Goal: Transaction & Acquisition: Download file/media

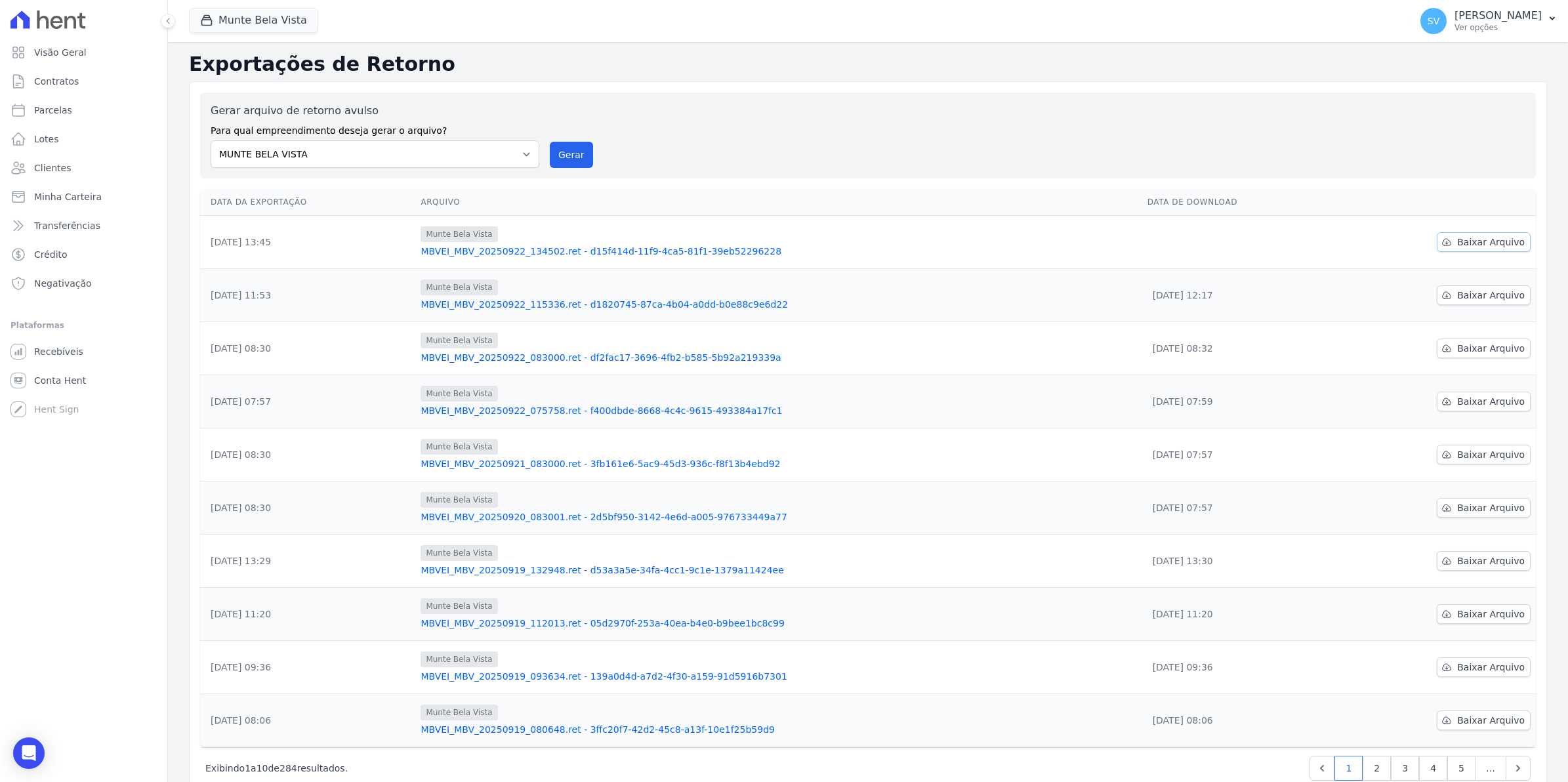
click at [1474, 247] on span "Baixar Arquivo" at bounding box center [1492, 242] width 68 height 13
click at [1488, 238] on span "Baixar Arquivo" at bounding box center [1492, 242] width 68 height 13
click at [573, 162] on button "Gerar" at bounding box center [572, 154] width 43 height 27
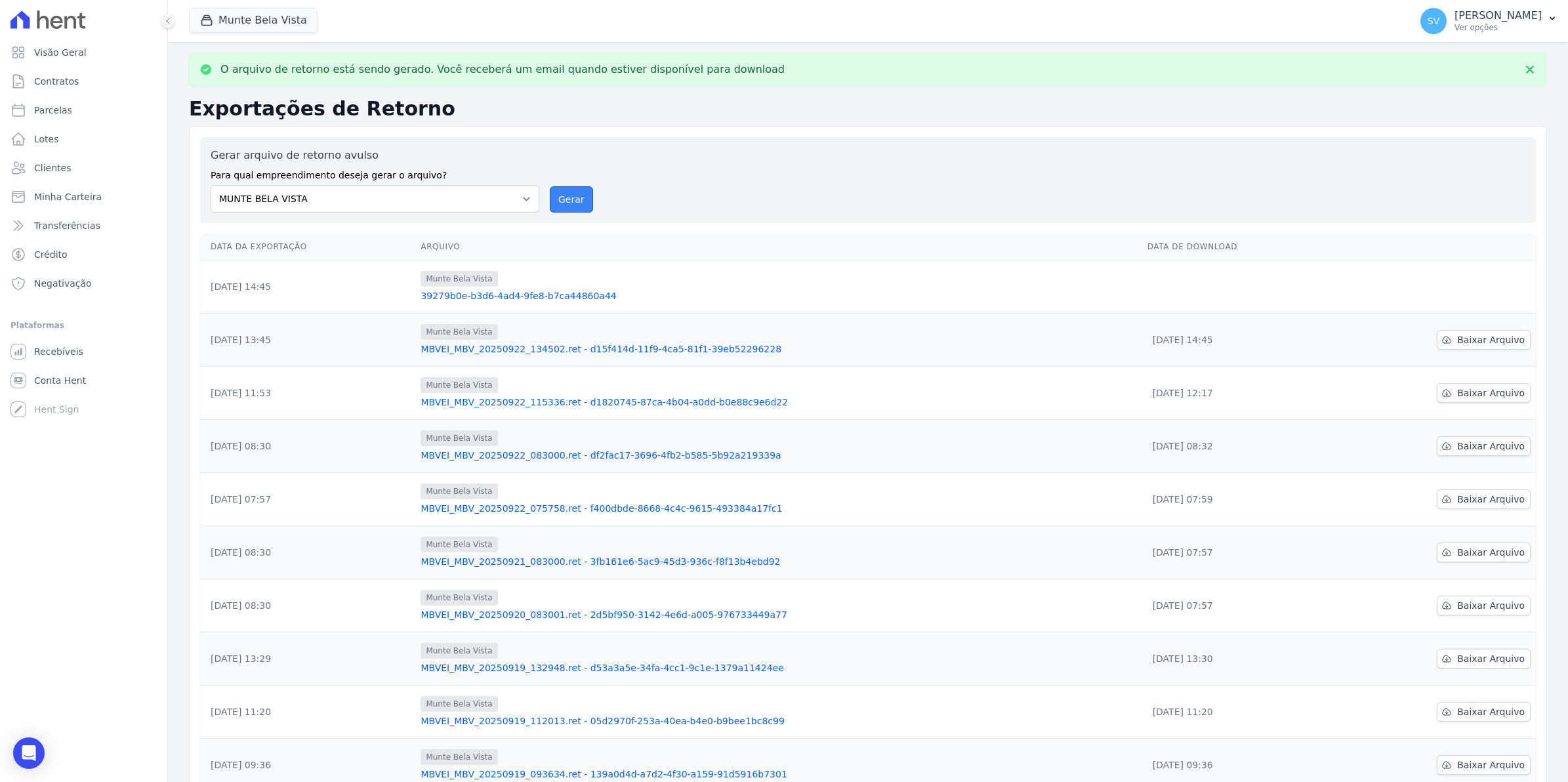
click at [577, 203] on button "Gerar" at bounding box center [572, 199] width 43 height 27
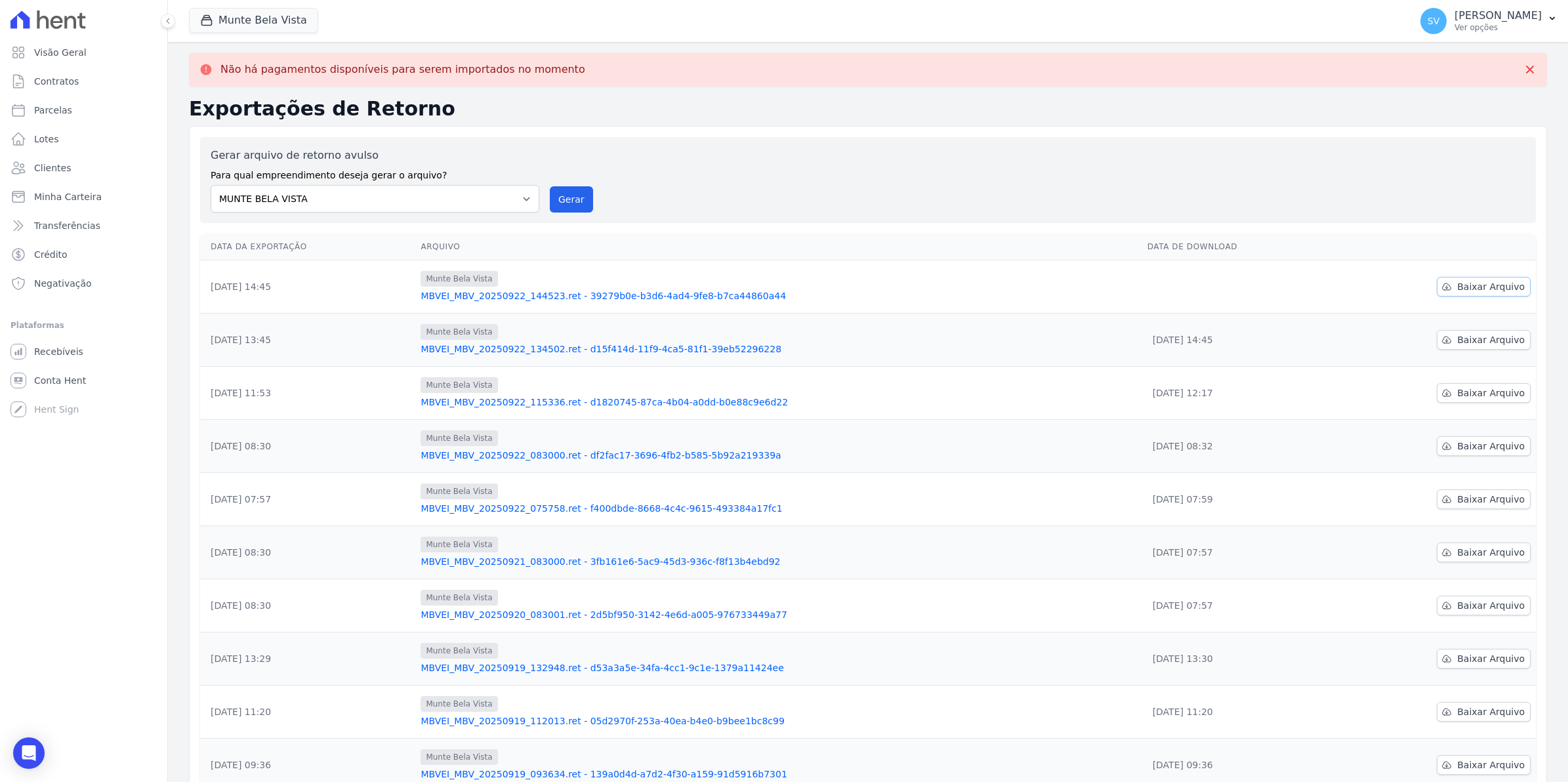
click at [1496, 287] on span "Baixar Arquivo" at bounding box center [1492, 286] width 68 height 13
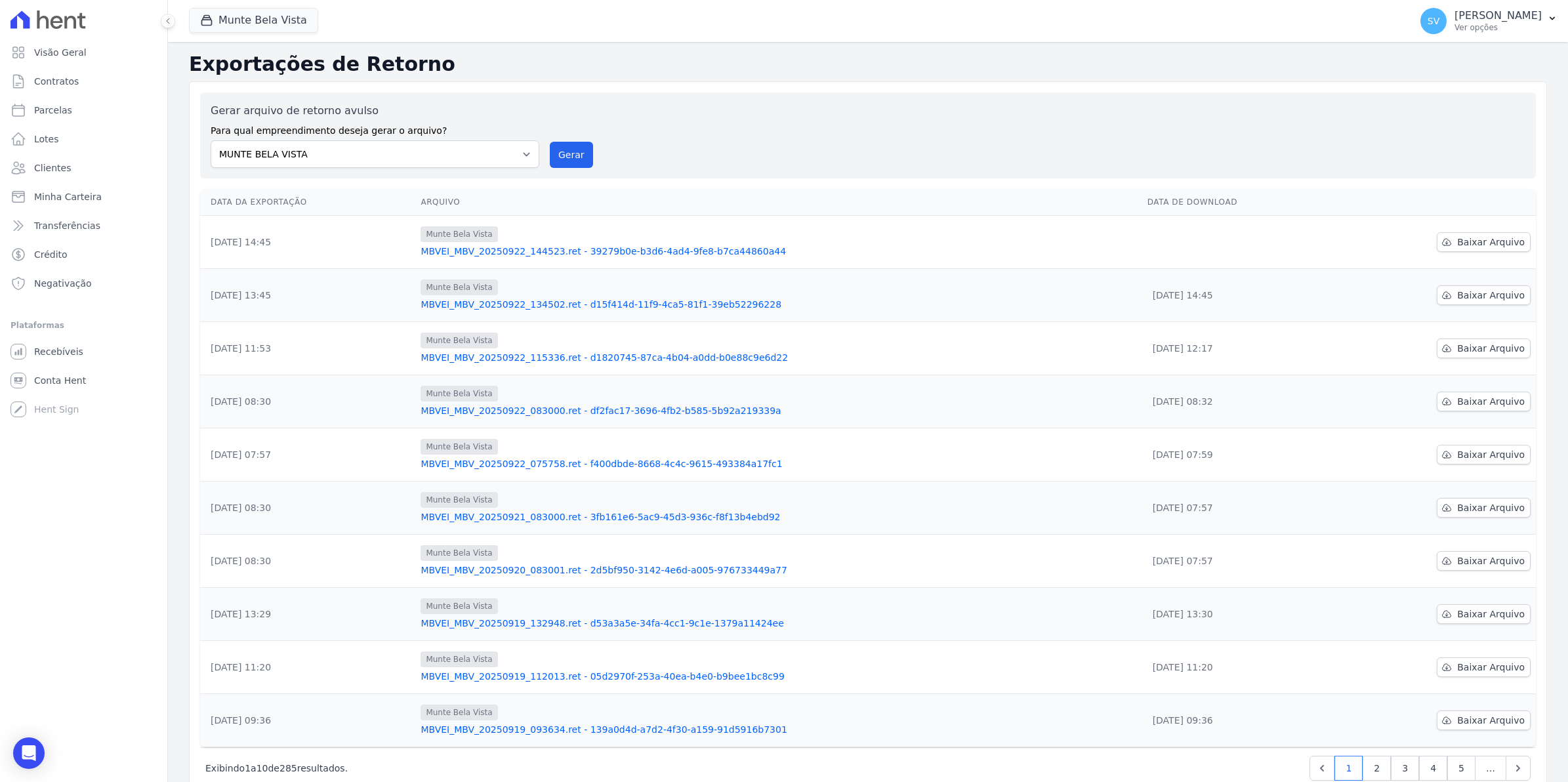
click at [50, 329] on div "Plataformas" at bounding box center [84, 325] width 146 height 16
click at [47, 351] on span "Recebíveis" at bounding box center [58, 351] width 49 height 13
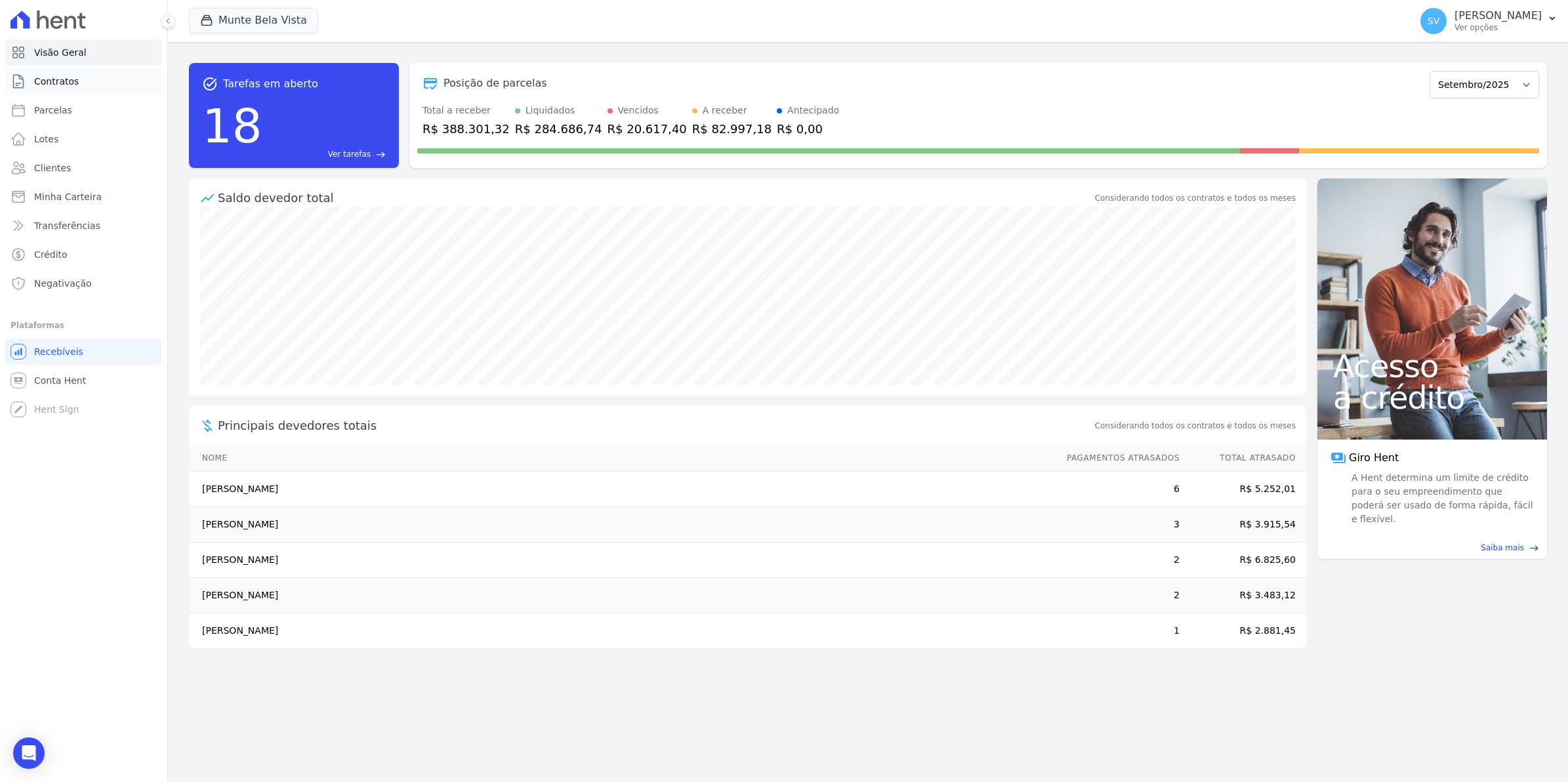
click at [39, 83] on span "Contratos" at bounding box center [55, 81] width 44 height 13
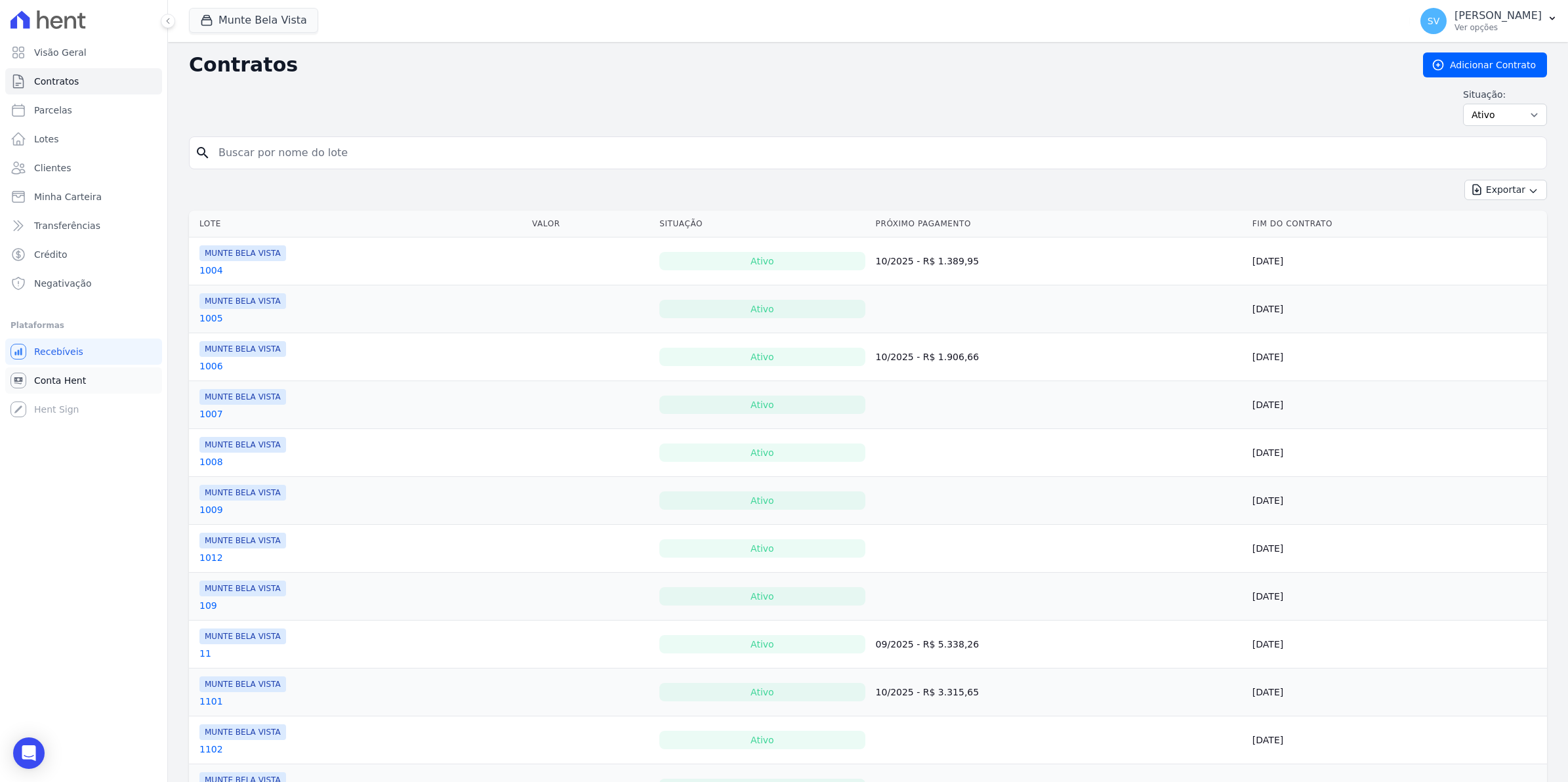
click at [60, 386] on span "Conta Hent" at bounding box center [60, 380] width 51 height 13
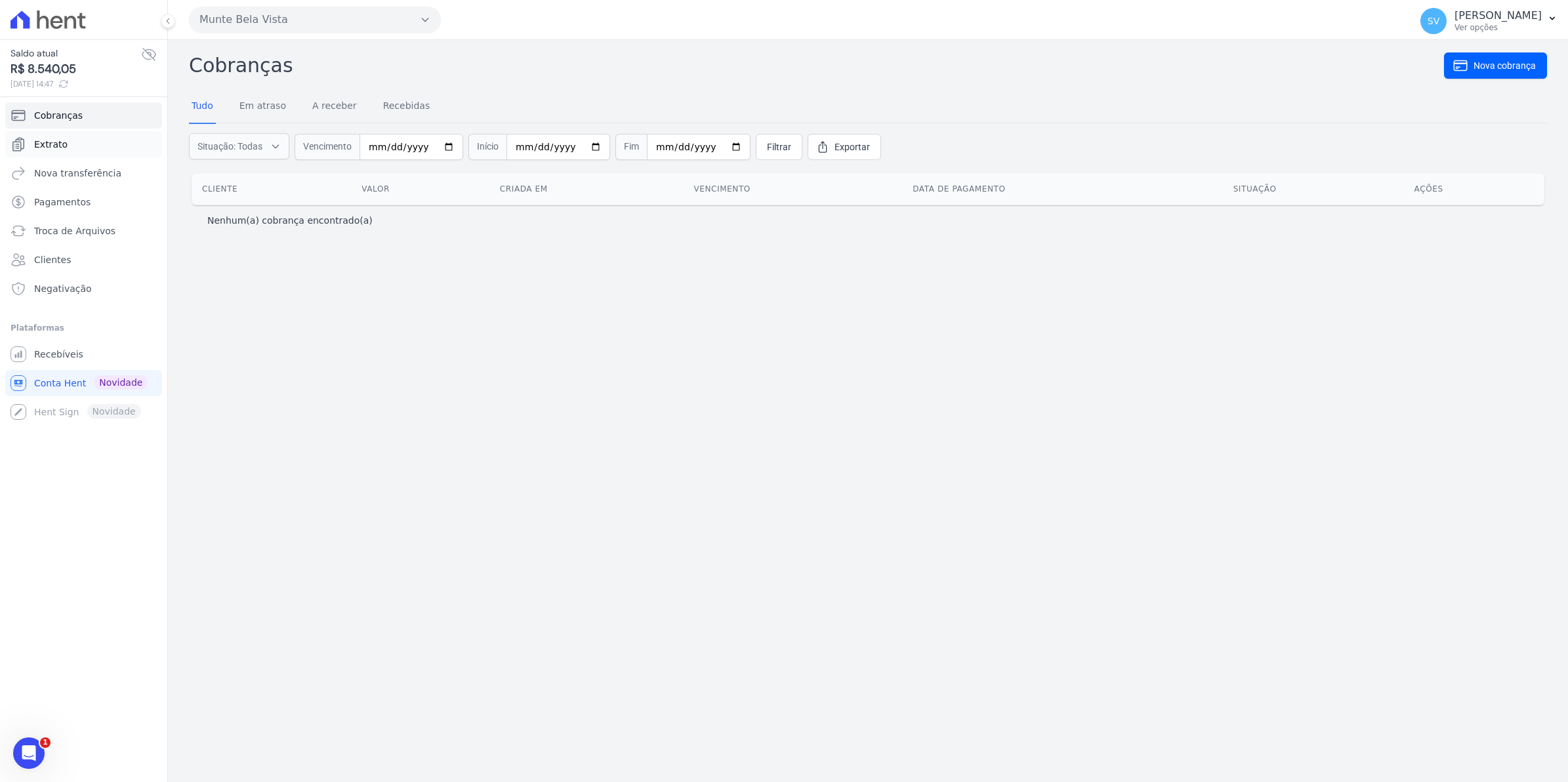
click at [43, 143] on span "Extrato" at bounding box center [51, 144] width 34 height 13
click at [73, 345] on link "Recebíveis" at bounding box center [84, 354] width 157 height 27
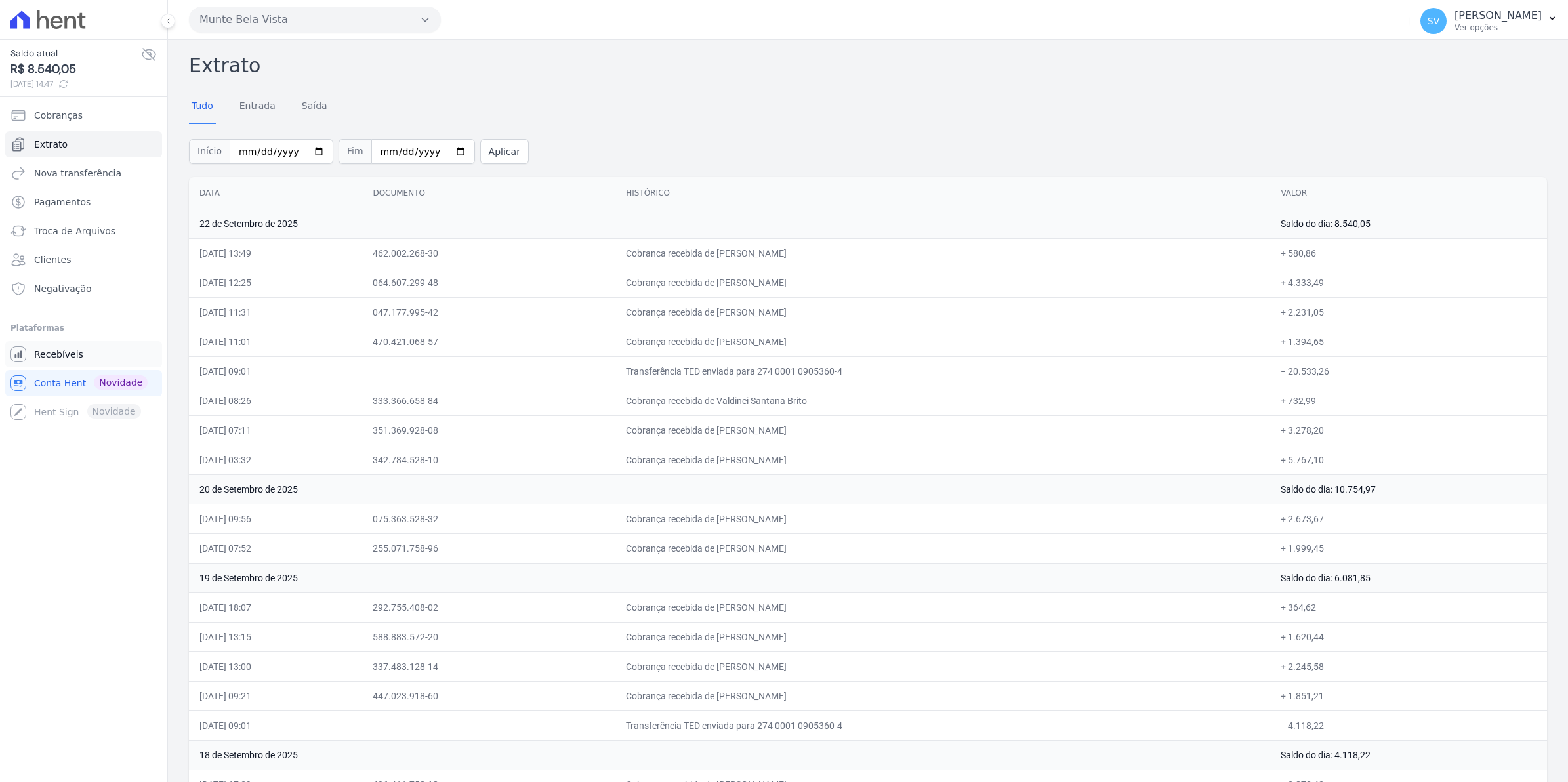
click at [69, 358] on span "Recebíveis" at bounding box center [58, 354] width 49 height 13
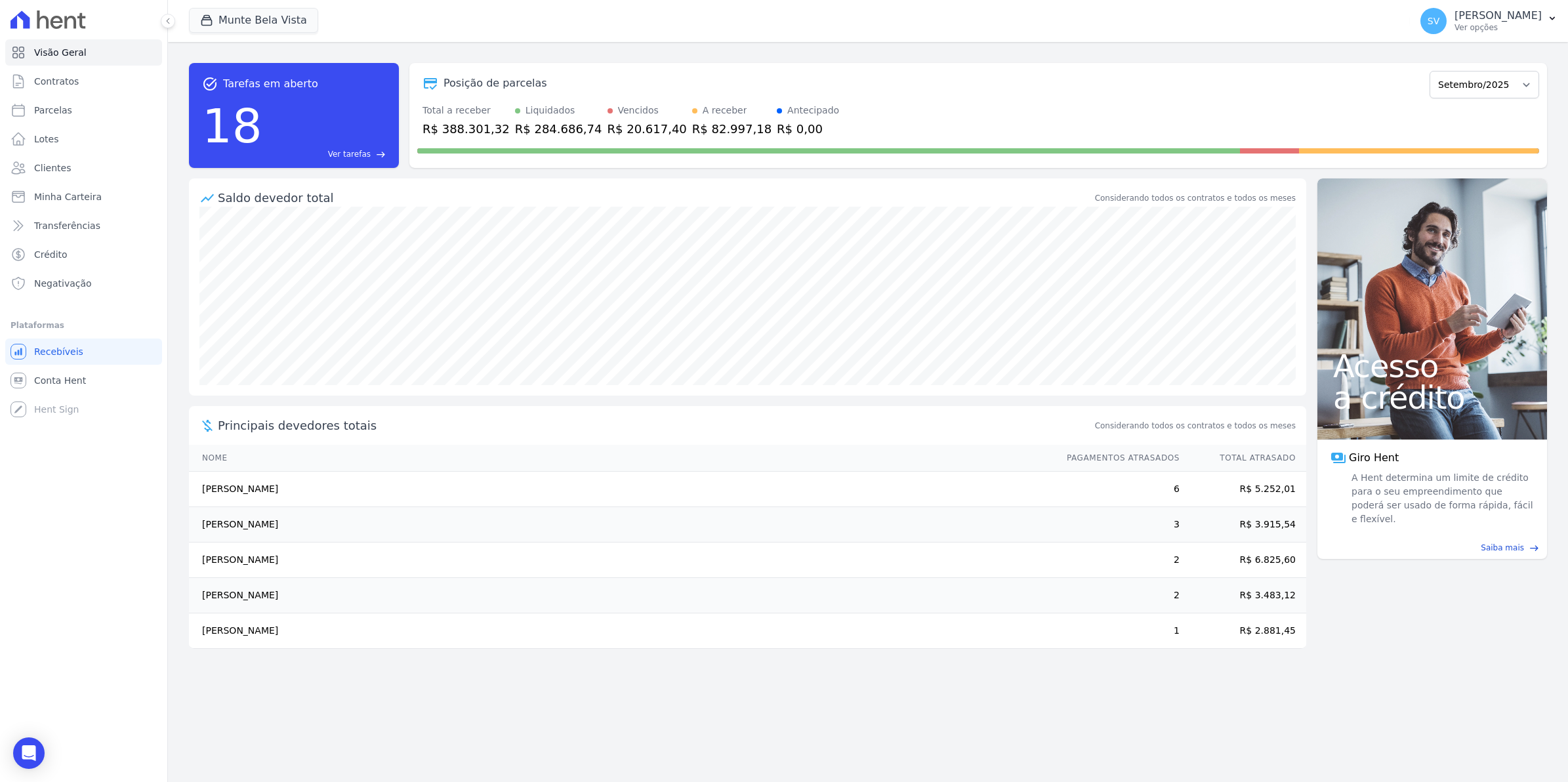
drag, startPoint x: 205, startPoint y: 638, endPoint x: 302, endPoint y: 641, distance: 97.0
click at [302, 641] on td "[PERSON_NAME]" at bounding box center [622, 631] width 865 height 35
drag, startPoint x: 302, startPoint y: 641, endPoint x: 301, endPoint y: 538, distance: 103.0
click at [301, 538] on td "[PERSON_NAME]" at bounding box center [622, 525] width 865 height 35
drag, startPoint x: 301, startPoint y: 538, endPoint x: 313, endPoint y: 575, distance: 38.9
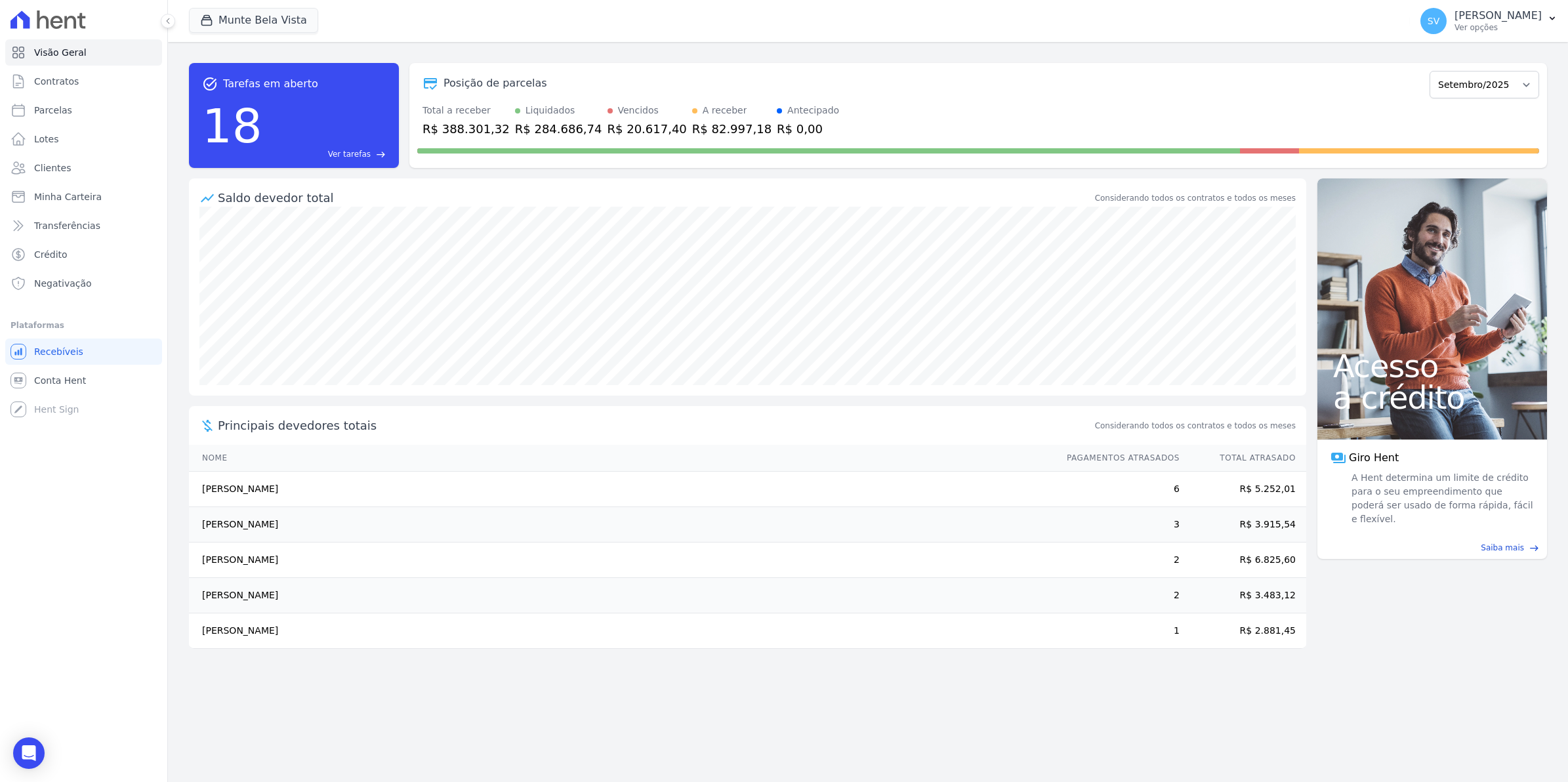
click at [313, 575] on td "[PERSON_NAME]" at bounding box center [622, 560] width 865 height 35
click at [80, 371] on link "Conta Hent" at bounding box center [84, 380] width 157 height 27
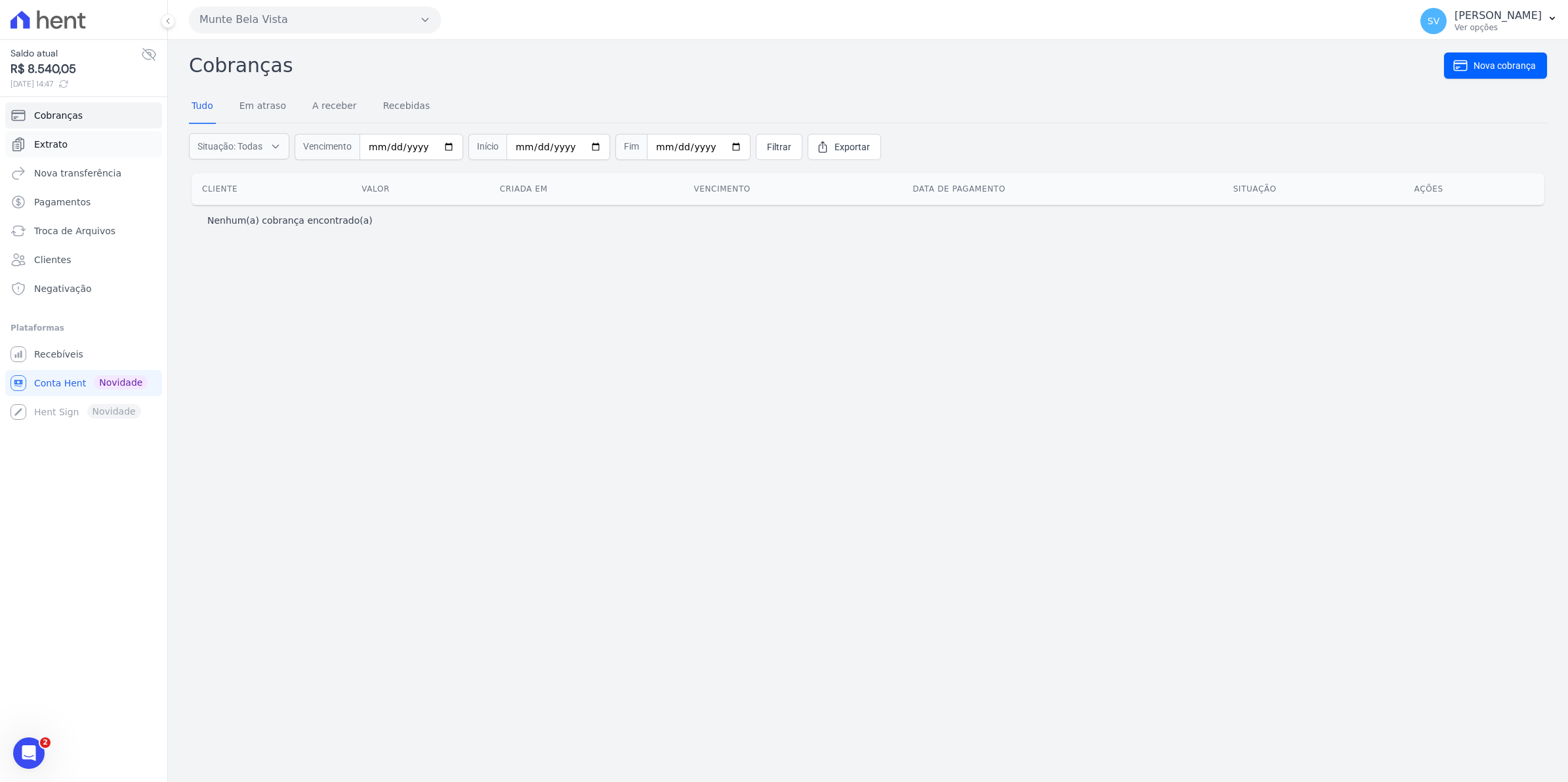
click at [51, 141] on span "Extrato" at bounding box center [51, 144] width 34 height 13
